Goal: Find specific page/section: Find specific page/section

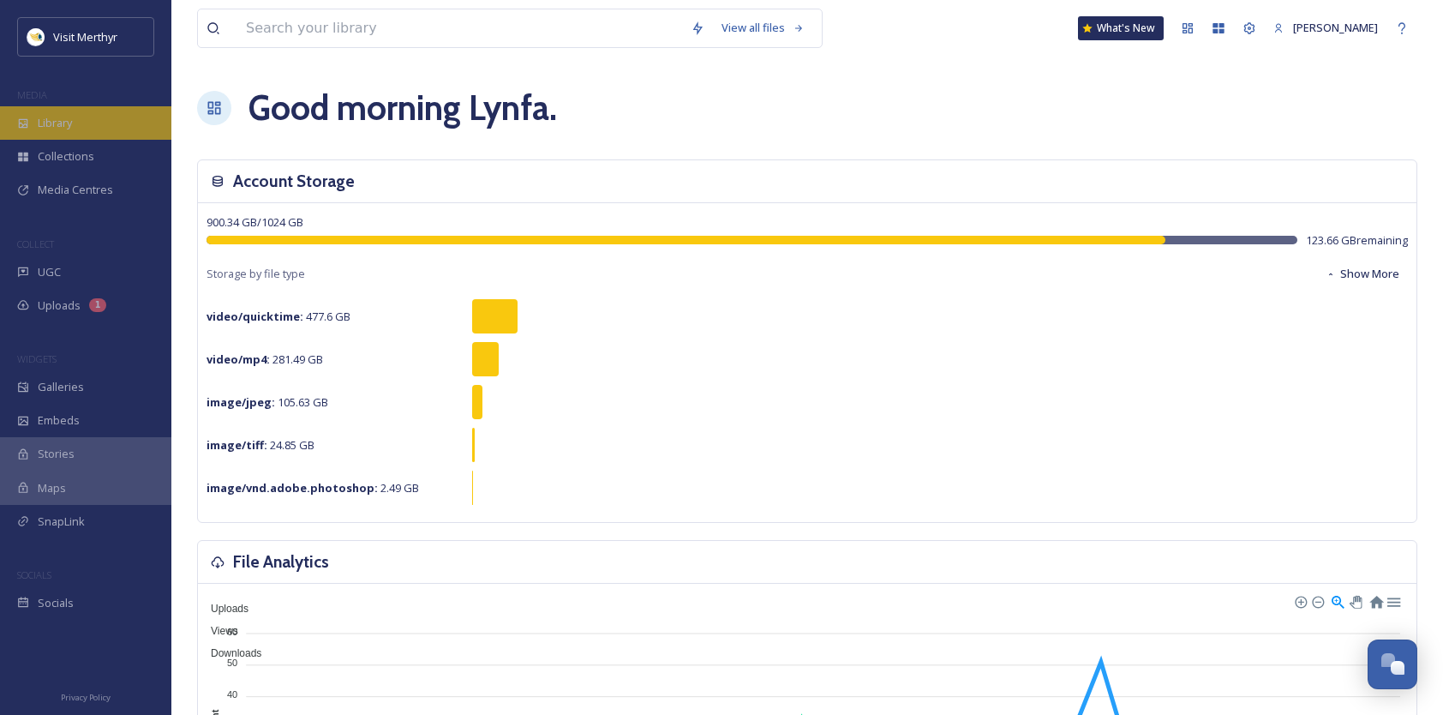
click at [64, 111] on div "Library" at bounding box center [85, 122] width 171 height 33
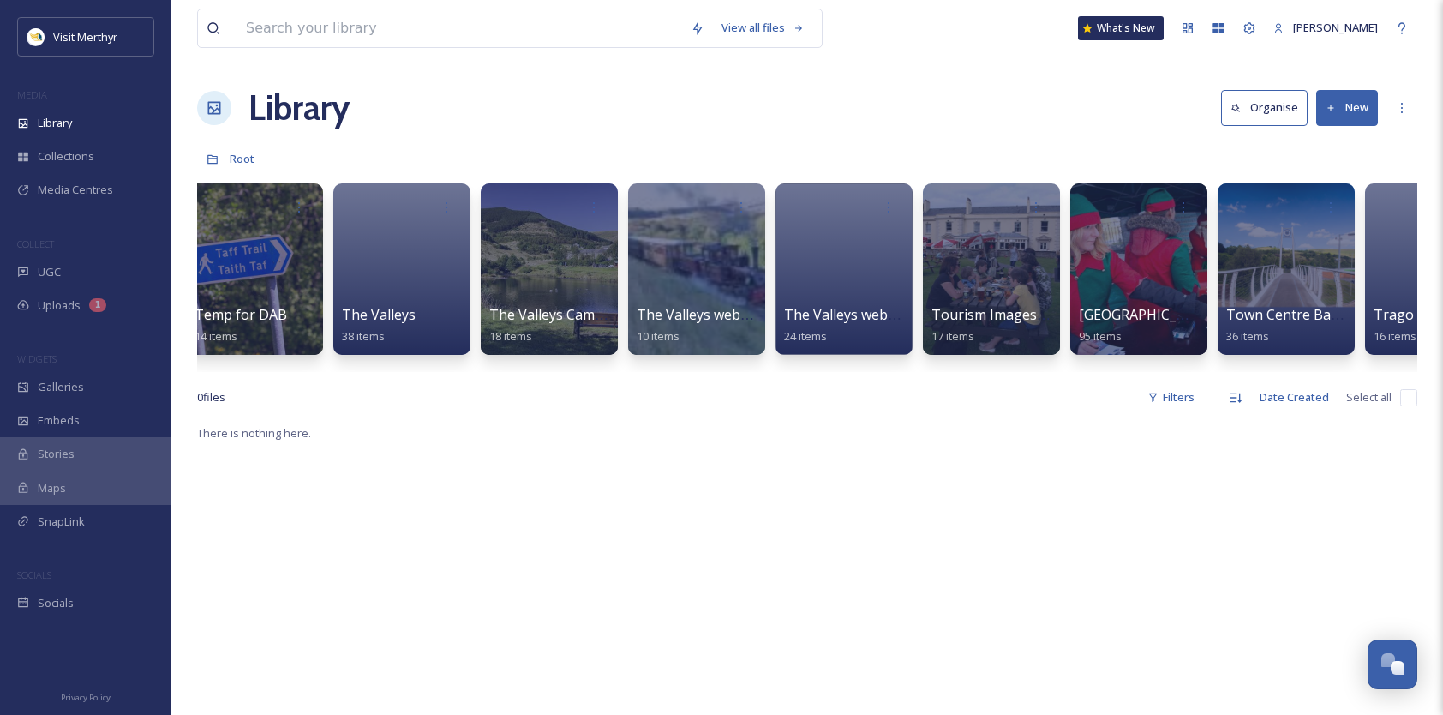
scroll to position [0, 13079]
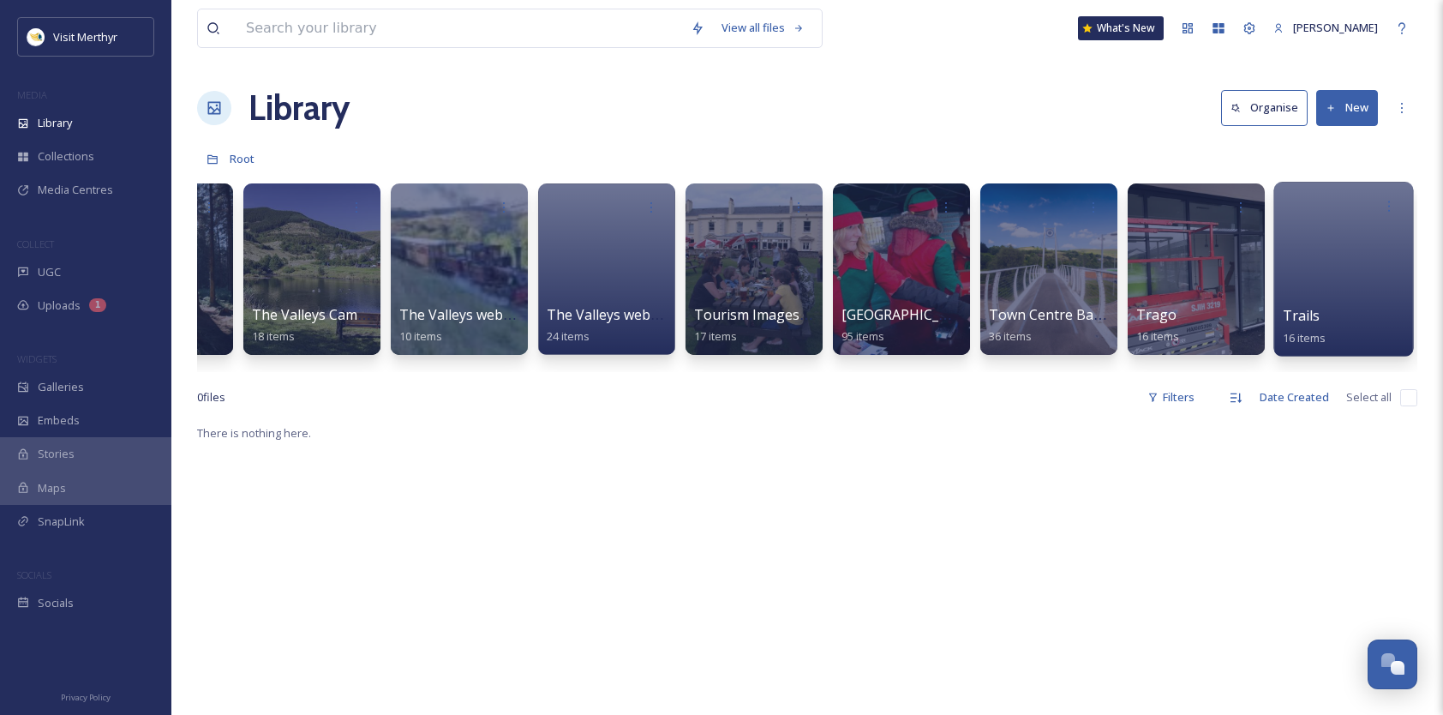
click at [1294, 232] on div at bounding box center [1344, 269] width 140 height 175
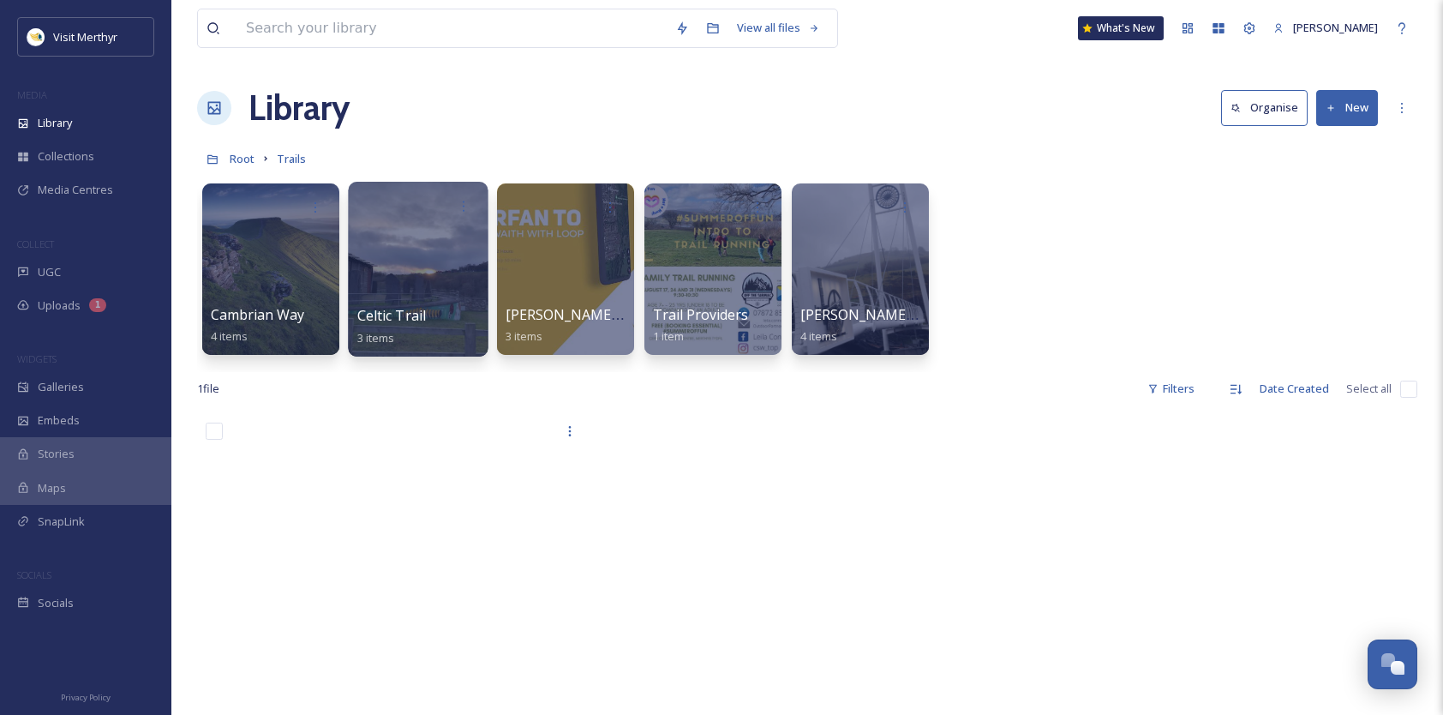
click at [411, 285] on div at bounding box center [418, 269] width 140 height 175
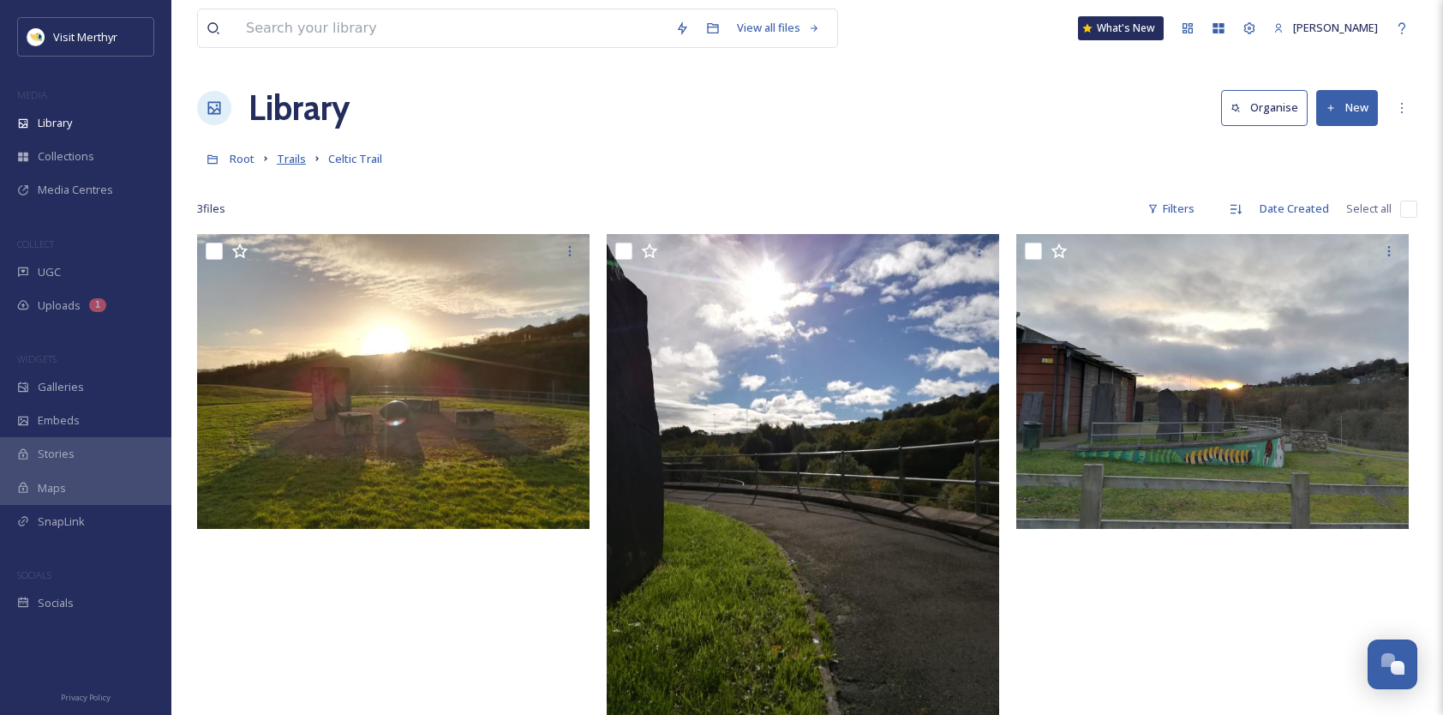
click at [285, 159] on span "Trails" at bounding box center [291, 158] width 29 height 15
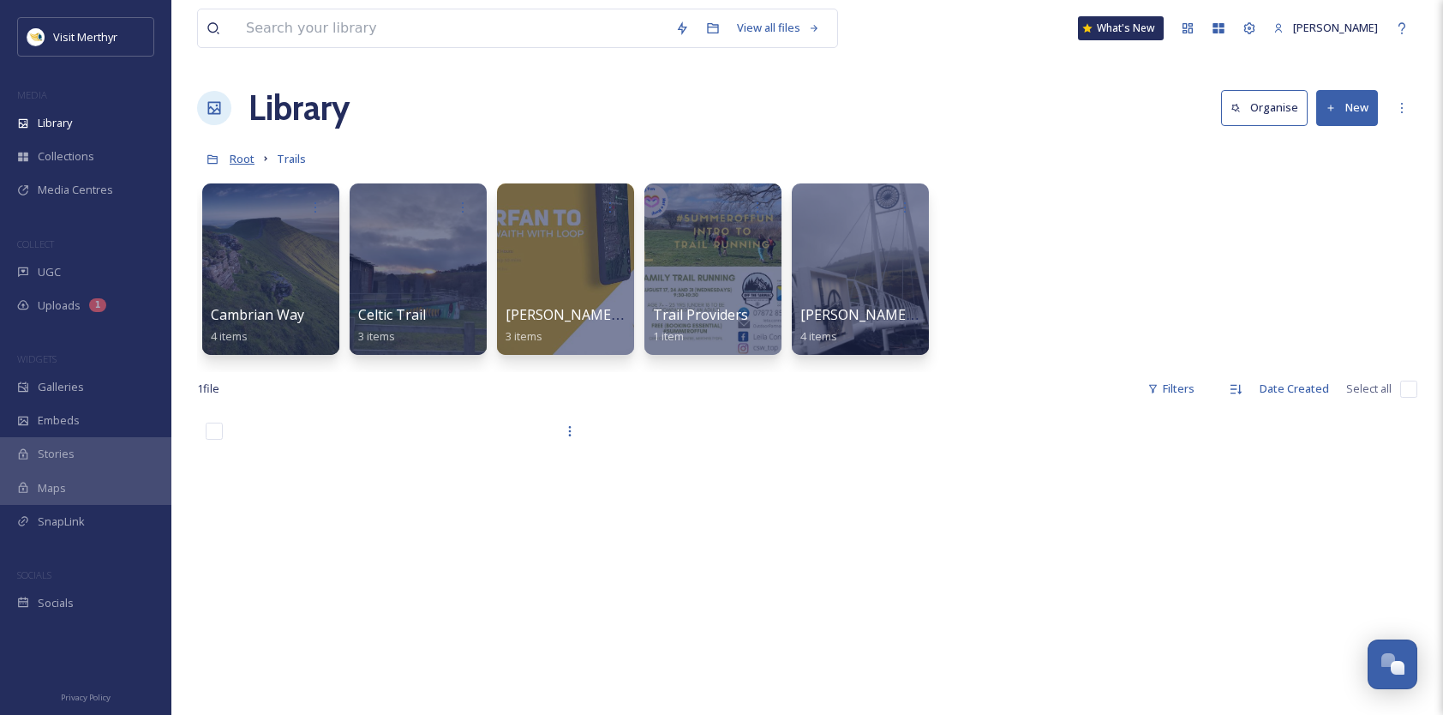
click at [238, 156] on span "Root" at bounding box center [242, 158] width 25 height 15
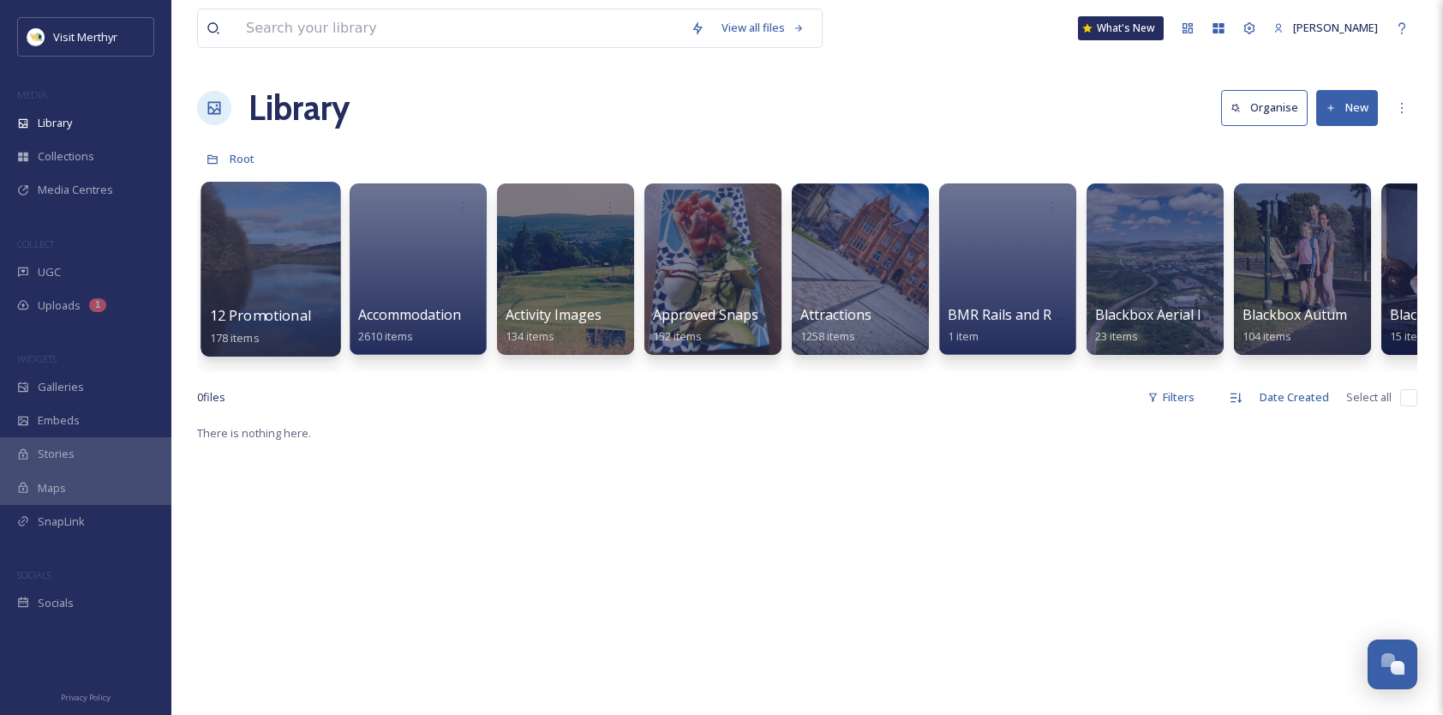
click at [285, 263] on div at bounding box center [271, 269] width 140 height 175
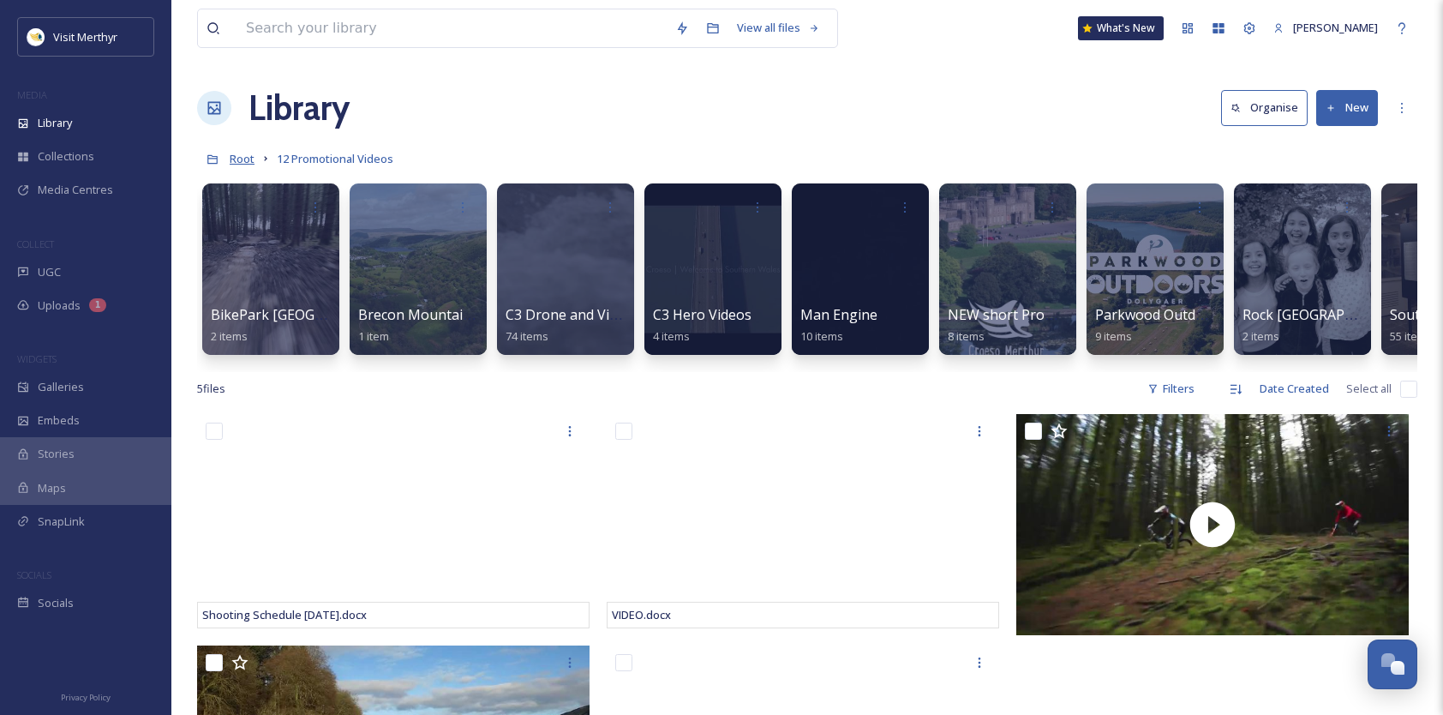
click at [245, 165] on span "Root" at bounding box center [242, 158] width 25 height 15
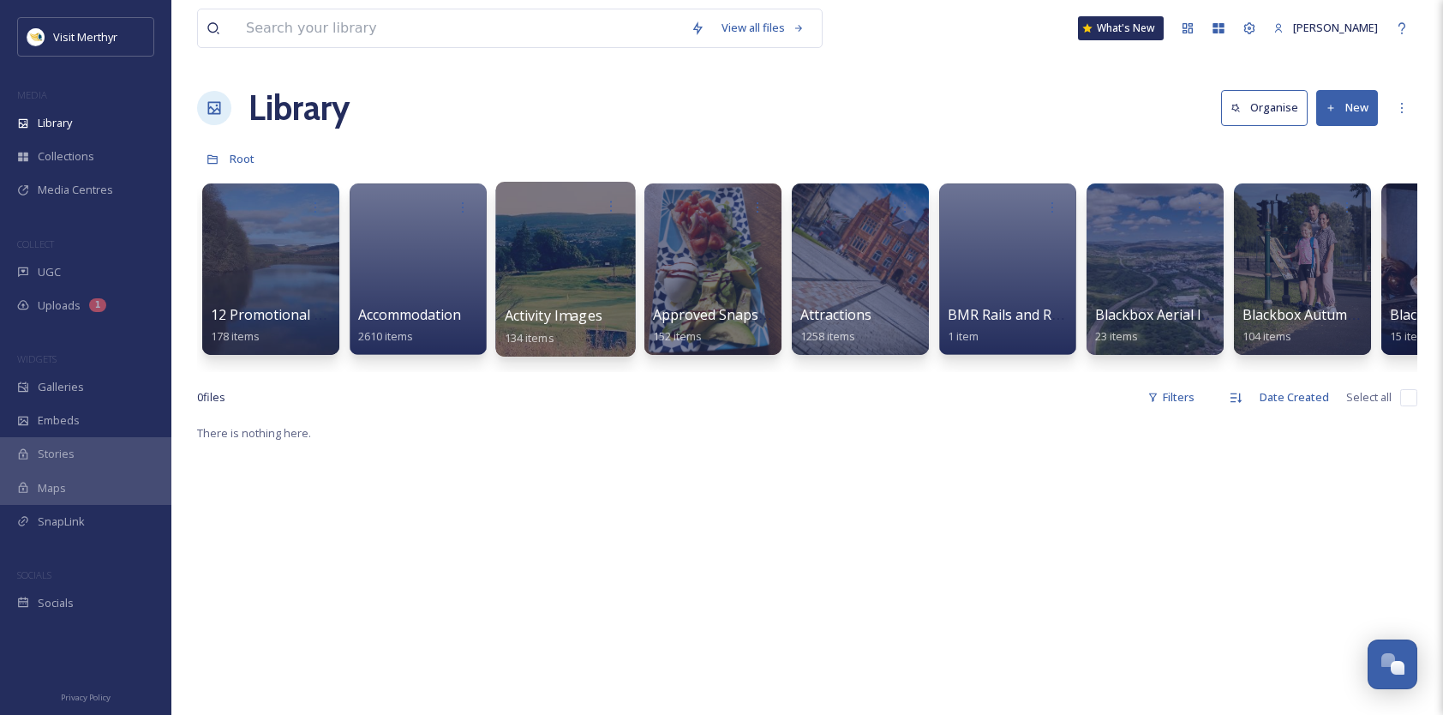
click at [561, 321] on span "Activity Images" at bounding box center [554, 315] width 98 height 19
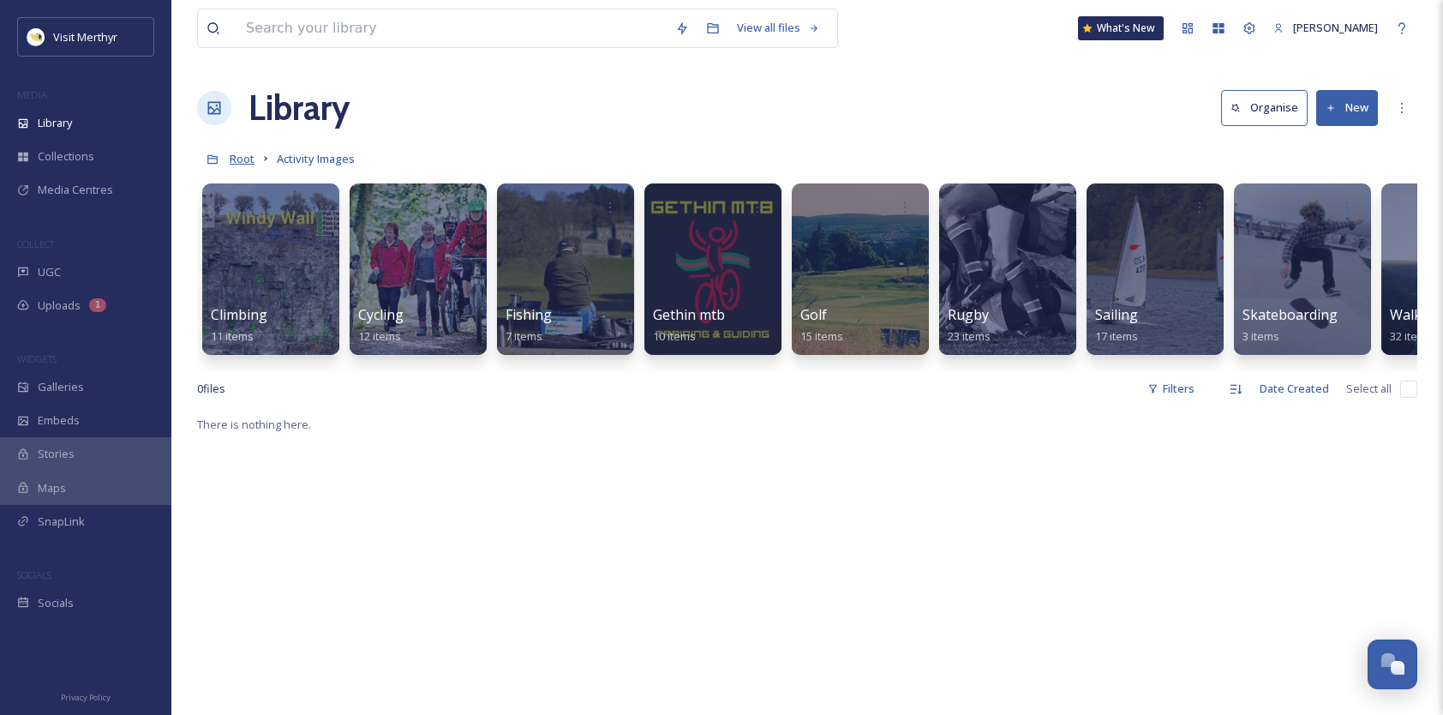
click at [250, 156] on span "Root" at bounding box center [242, 158] width 25 height 15
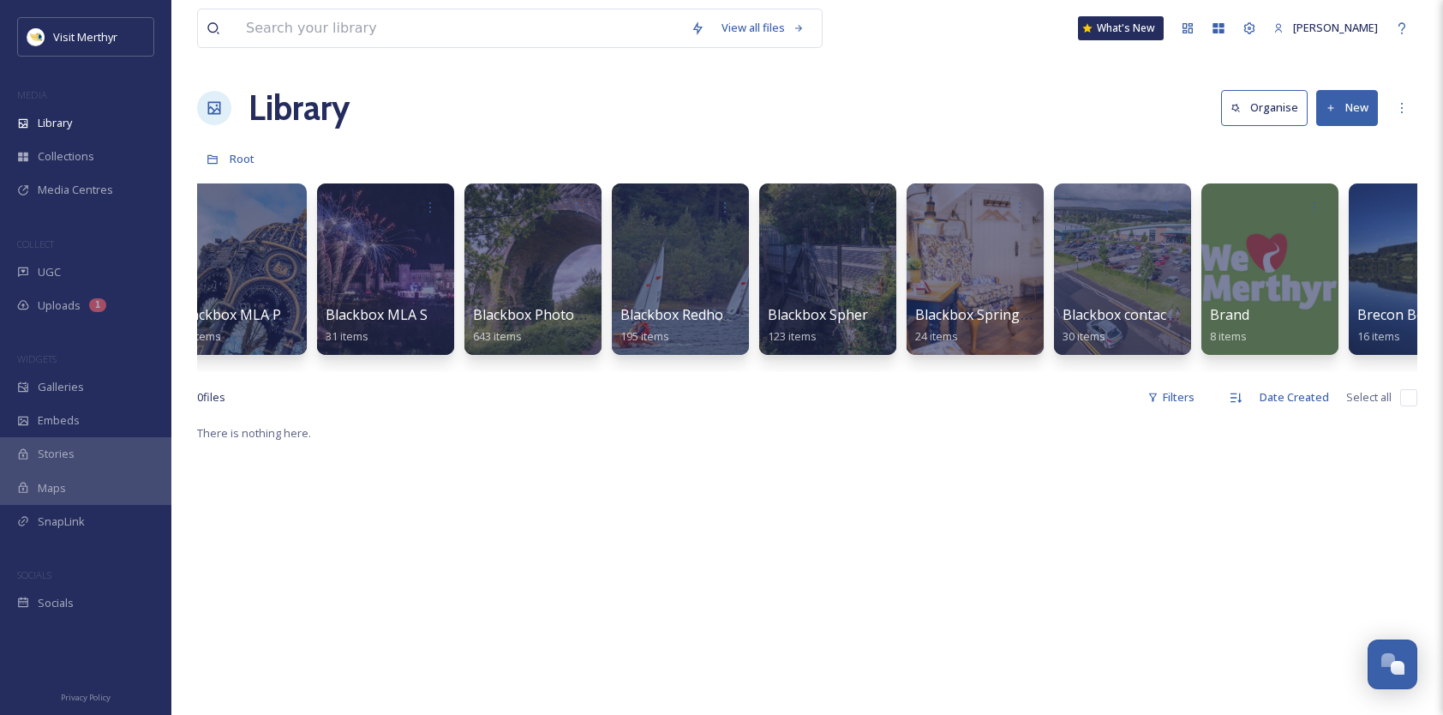
scroll to position [0, 1613]
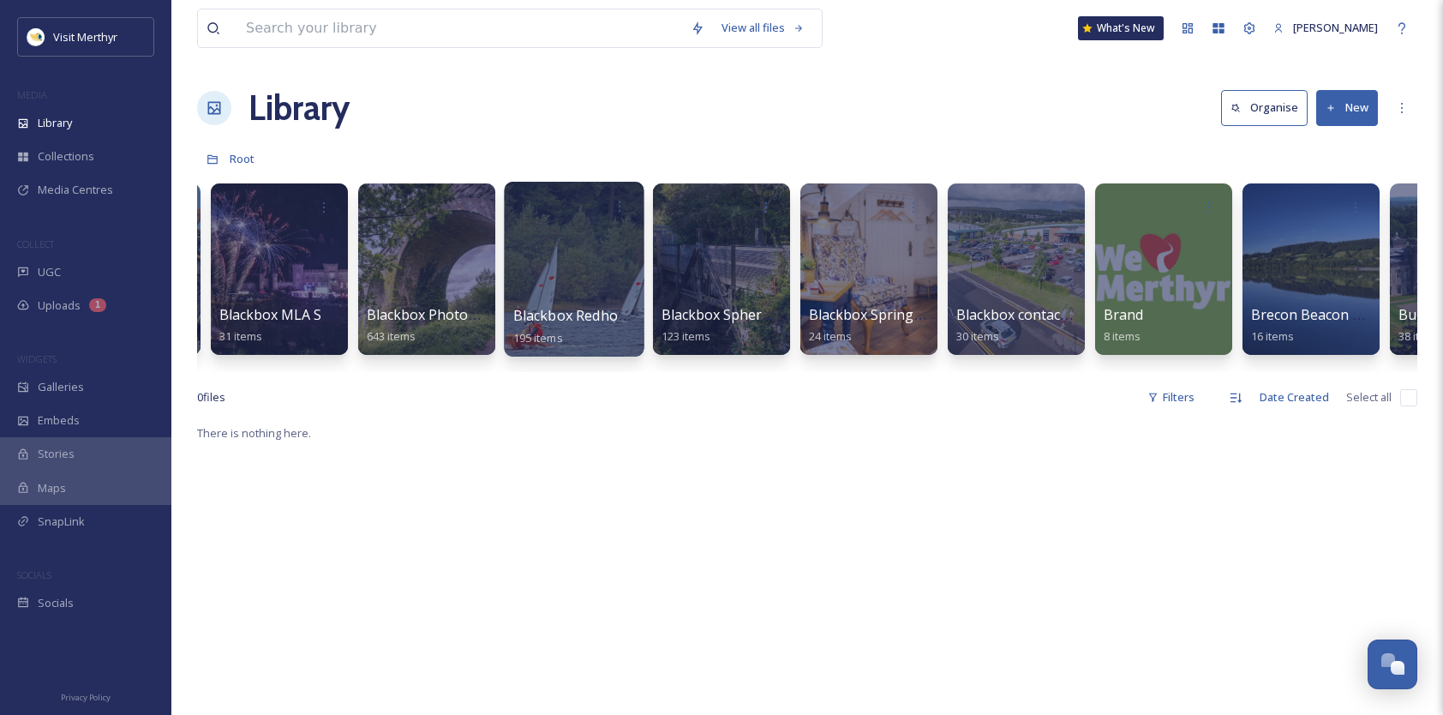
click at [596, 232] on div at bounding box center [574, 269] width 140 height 175
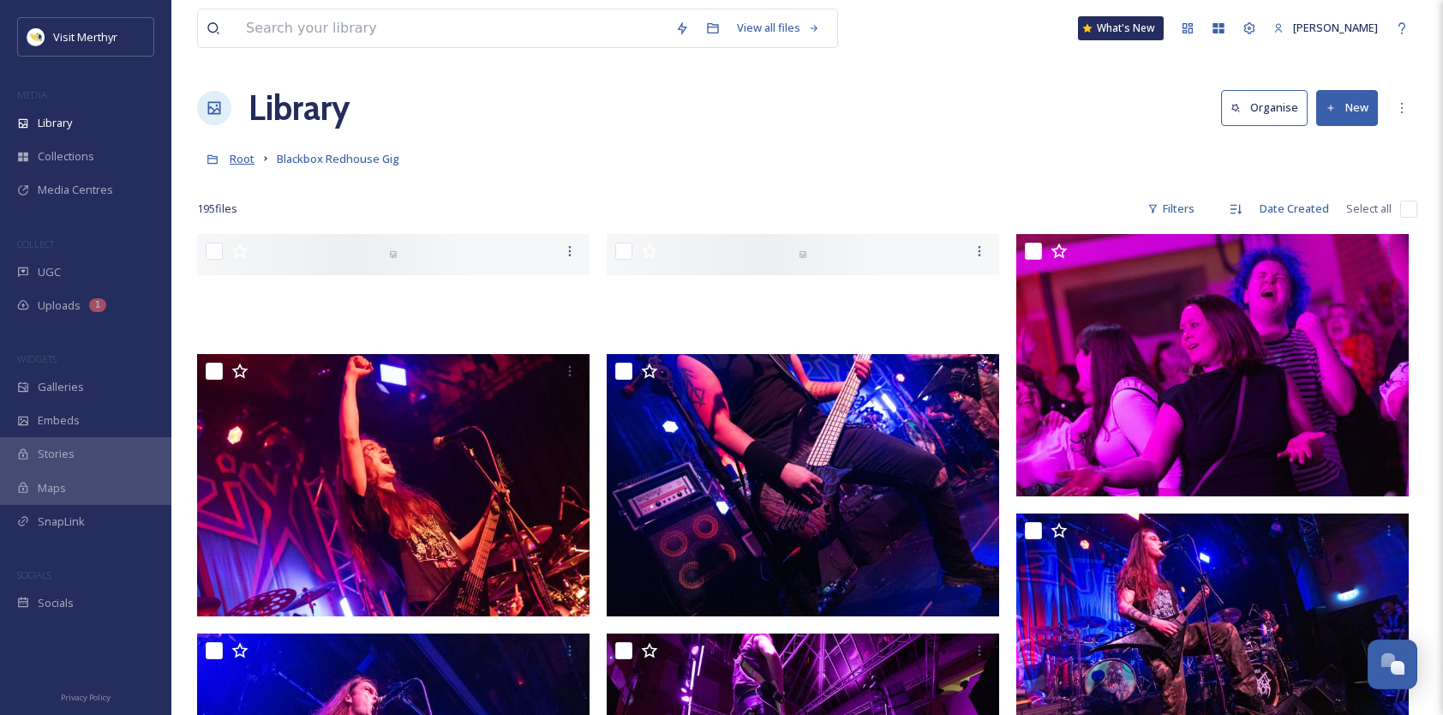
click at [237, 152] on span "Root" at bounding box center [242, 158] width 25 height 15
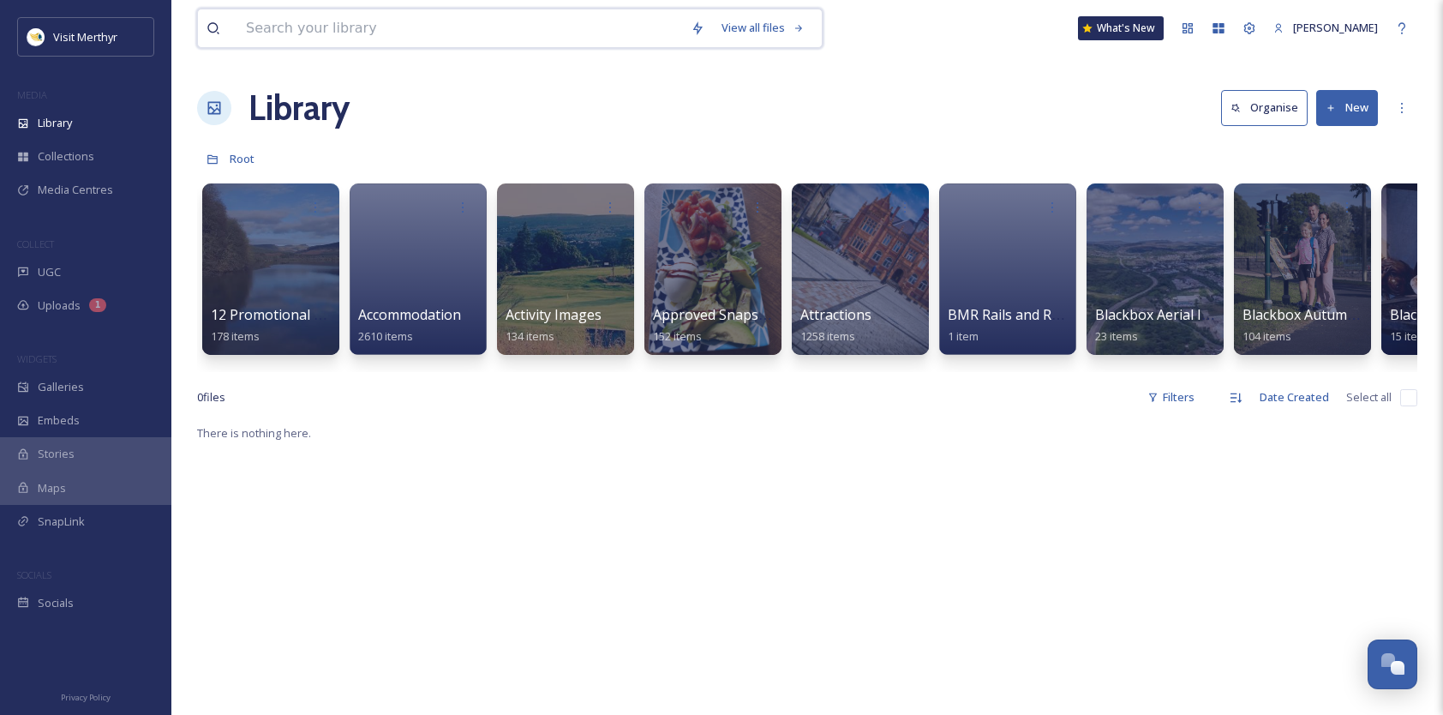
click at [363, 24] on input at bounding box center [459, 28] width 445 height 38
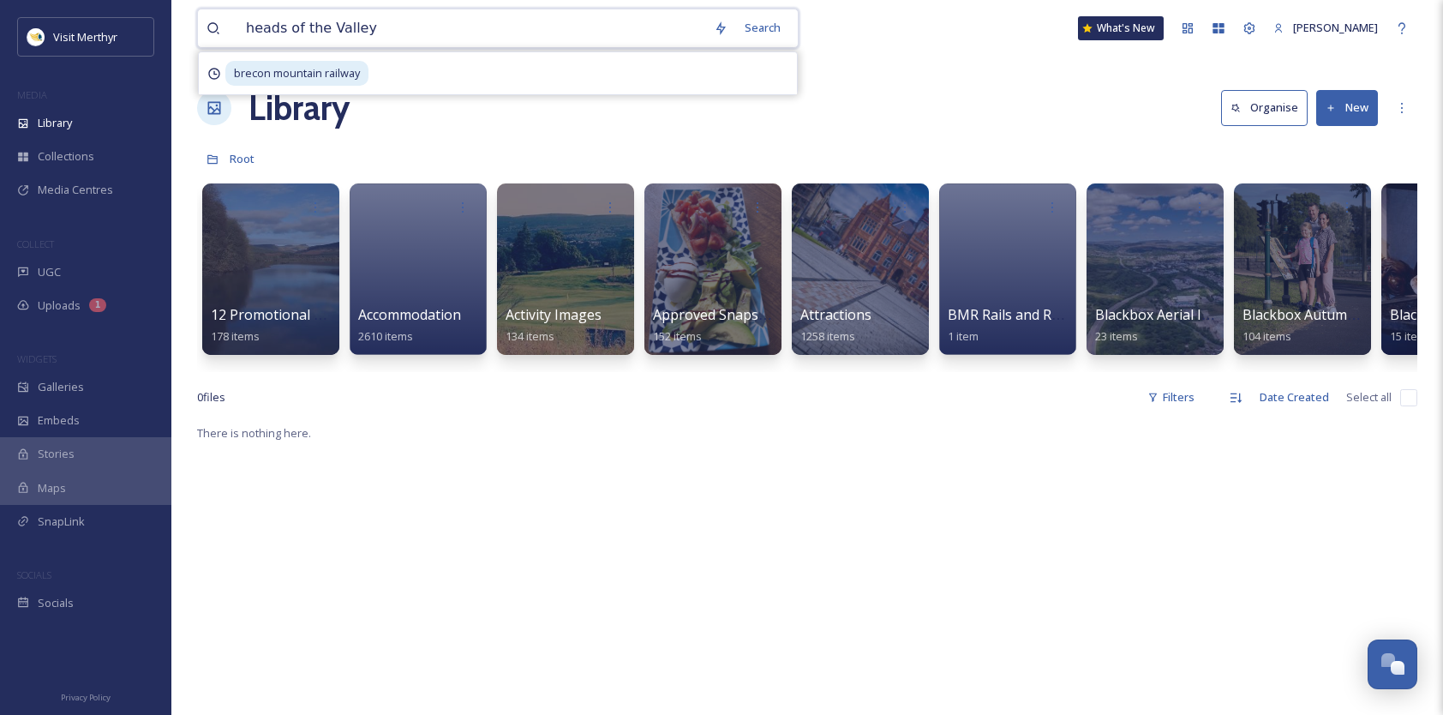
type input "heads of the Valleys"
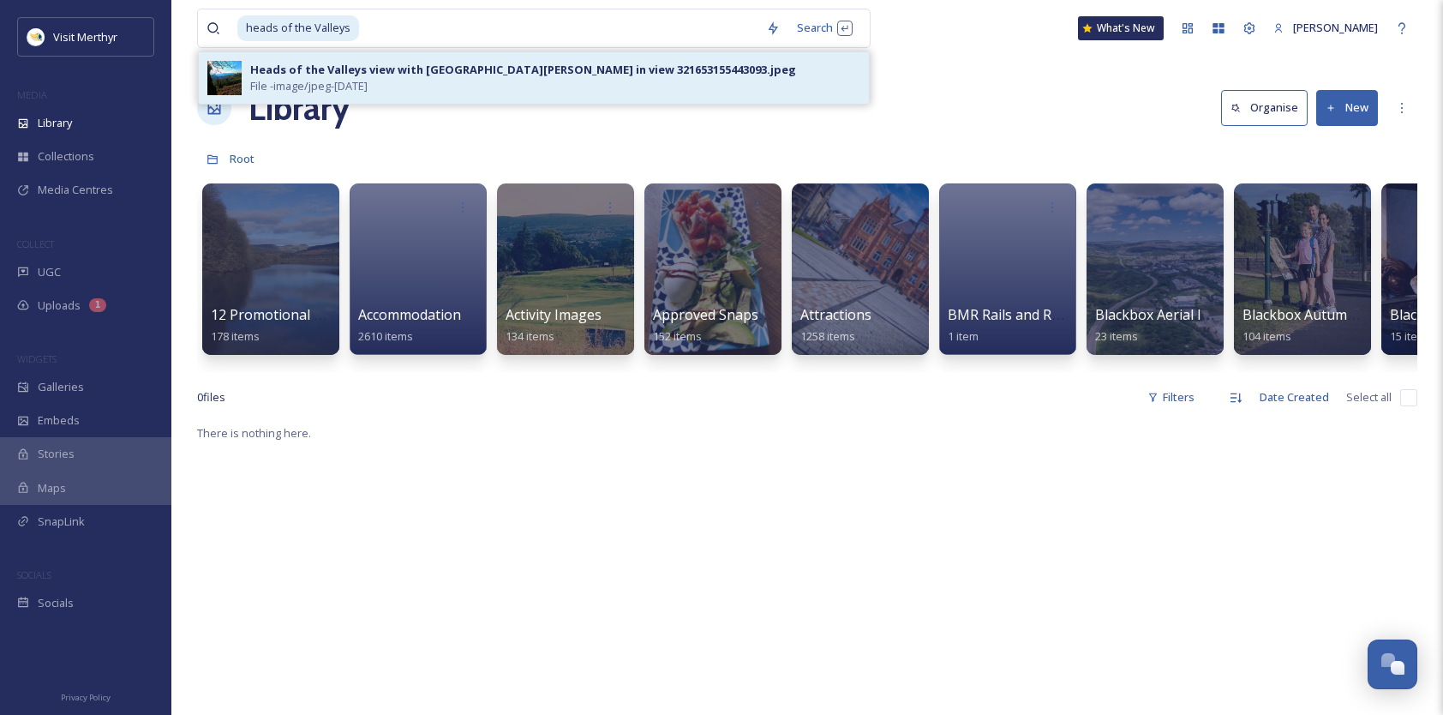
click at [344, 71] on div "Heads of the Valleys view with [GEOGRAPHIC_DATA][PERSON_NAME] in view 321653155…" at bounding box center [523, 70] width 546 height 16
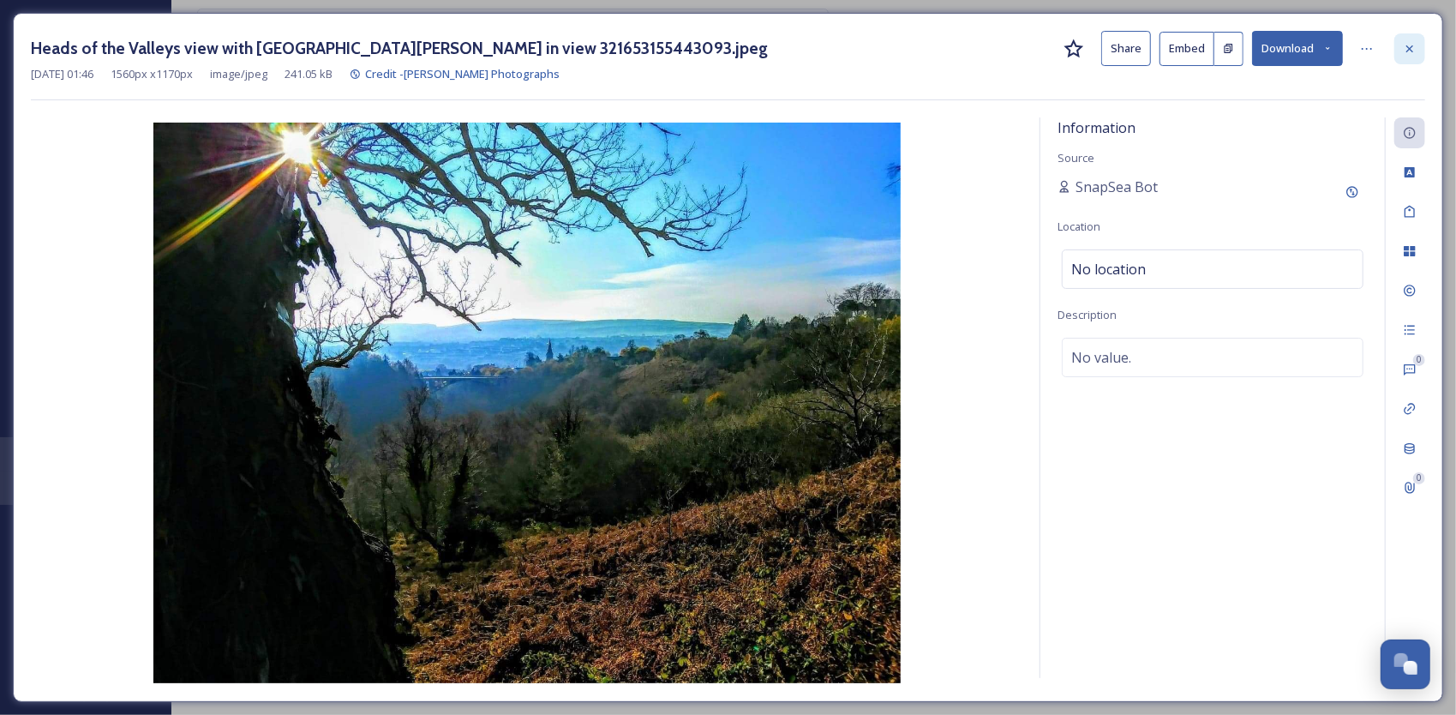
click at [1412, 42] on icon at bounding box center [1410, 49] width 14 height 14
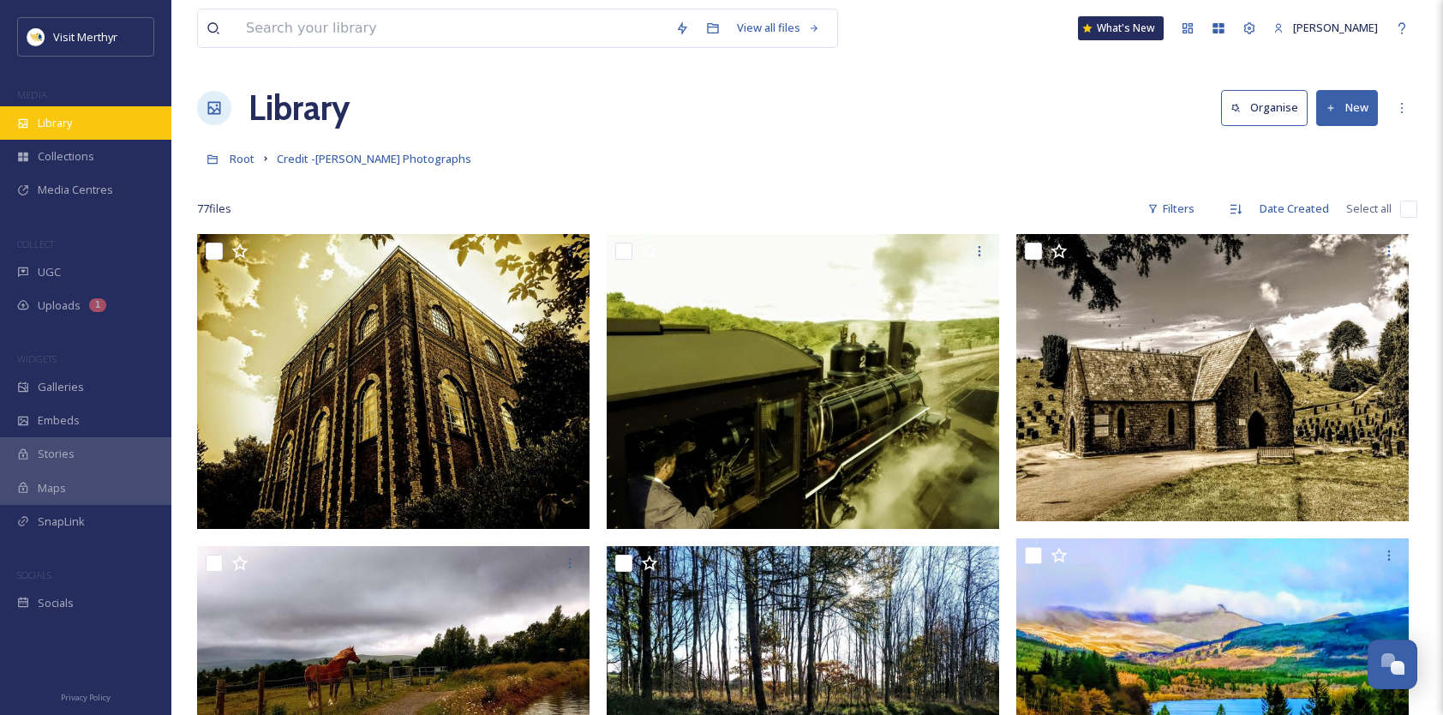
click at [50, 127] on span "Library" at bounding box center [55, 123] width 34 height 16
